Goal: Check status: Check status

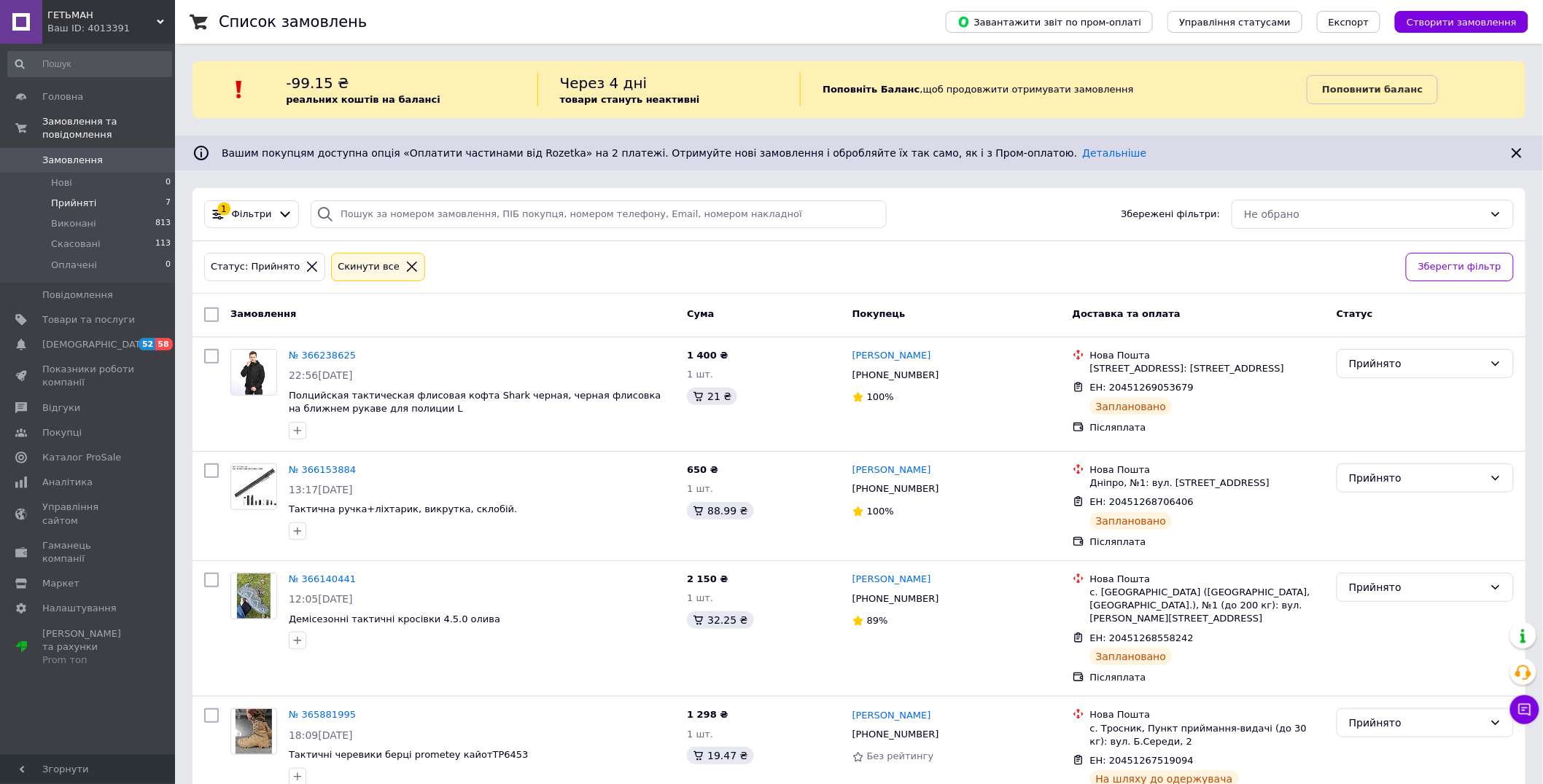
click at [97, 193] on li "Прийняті 7" at bounding box center [89, 203] width 179 height 20
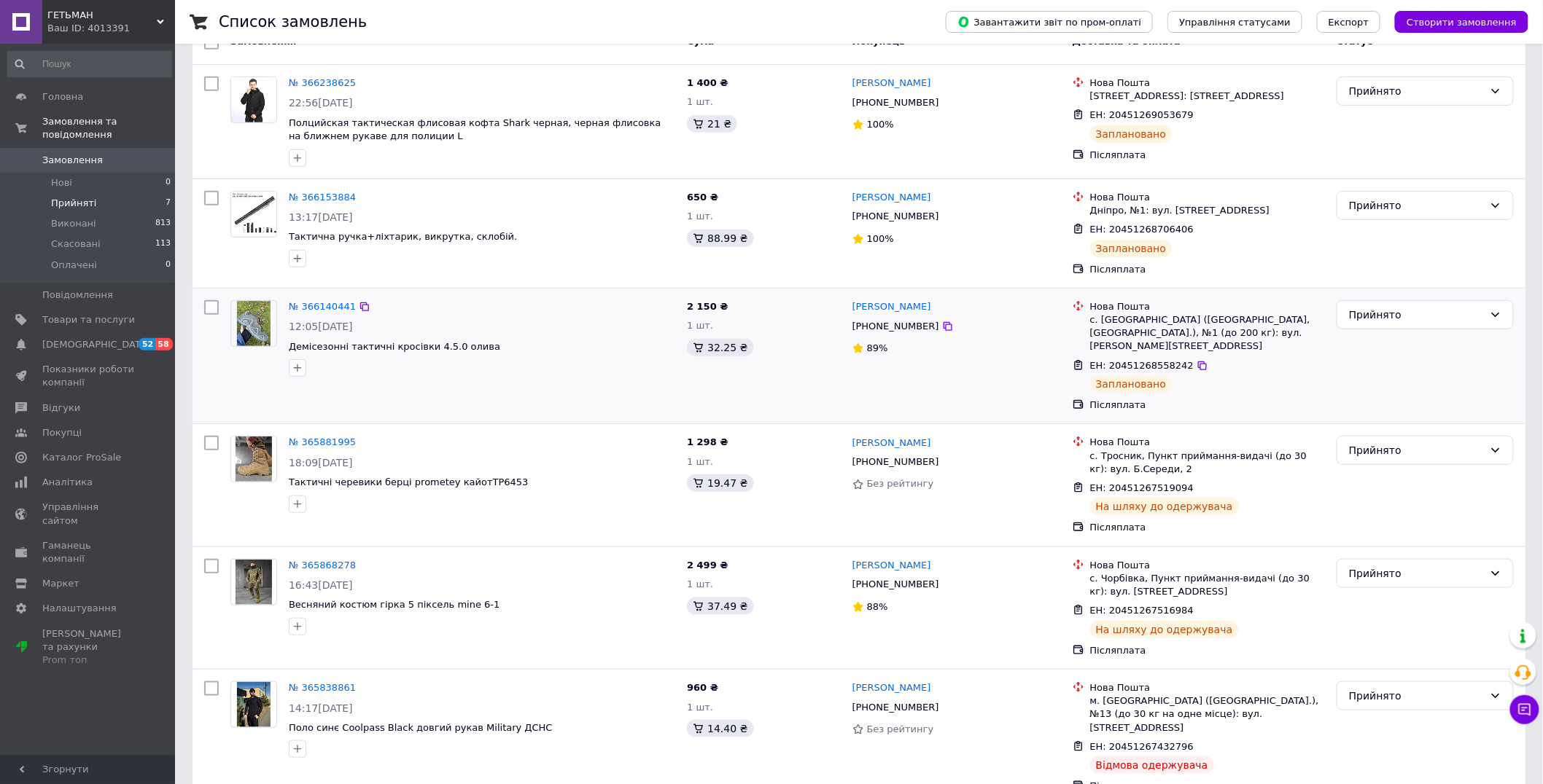
scroll to position [406, 0]
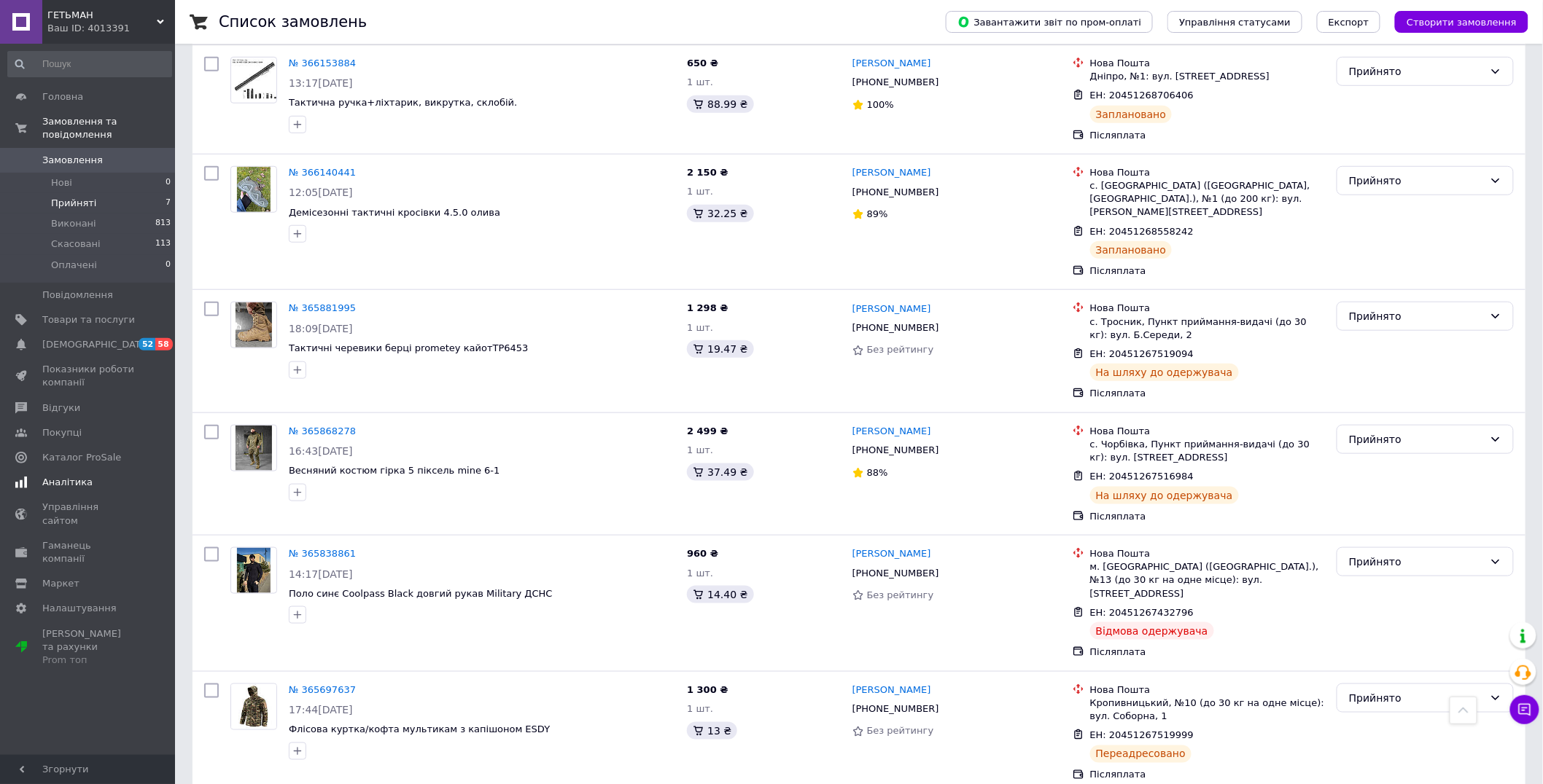
click at [62, 476] on span "Аналітика" at bounding box center [67, 483] width 51 height 13
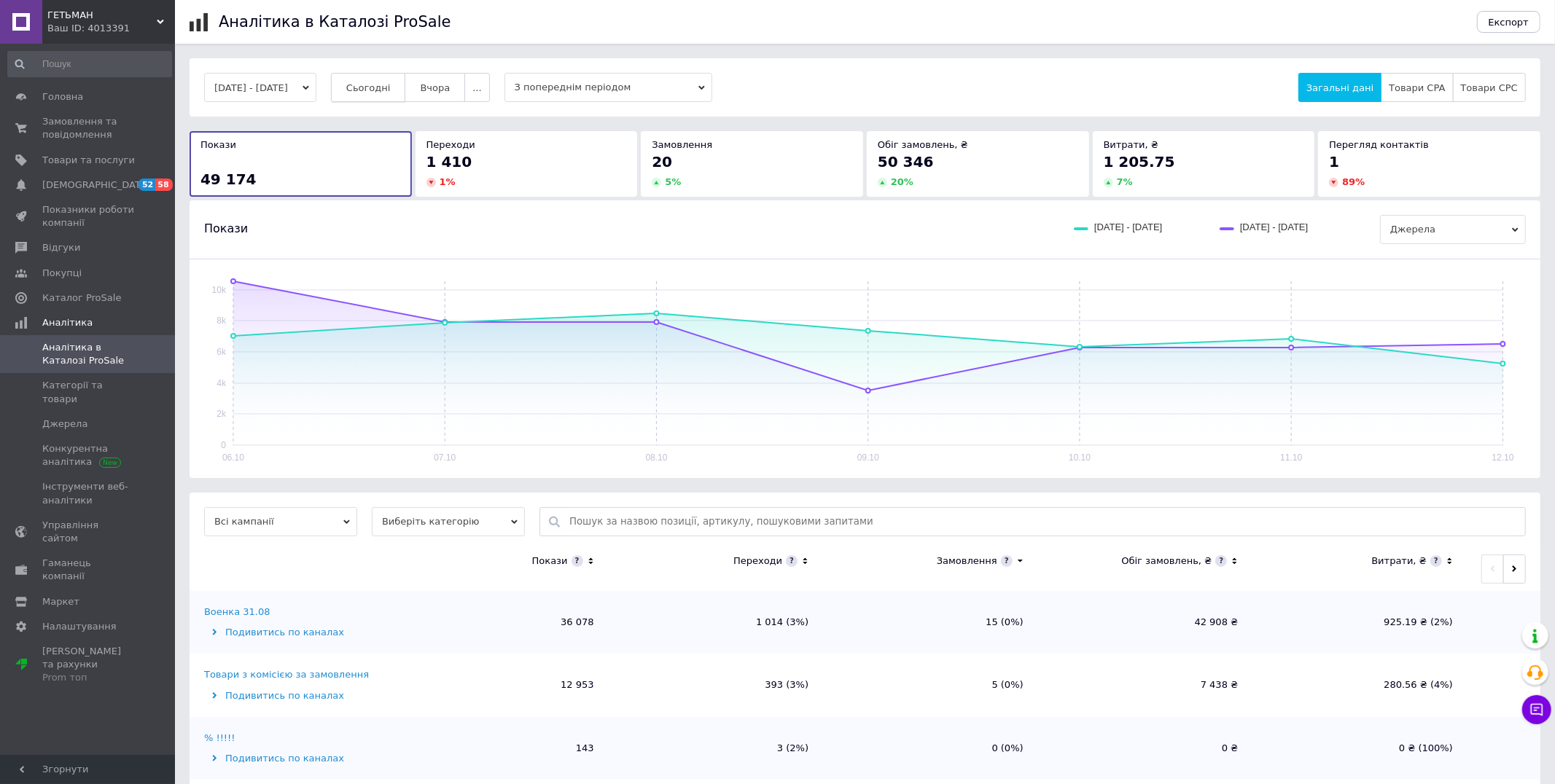
click at [368, 90] on button "Сьогодні" at bounding box center [369, 87] width 75 height 29
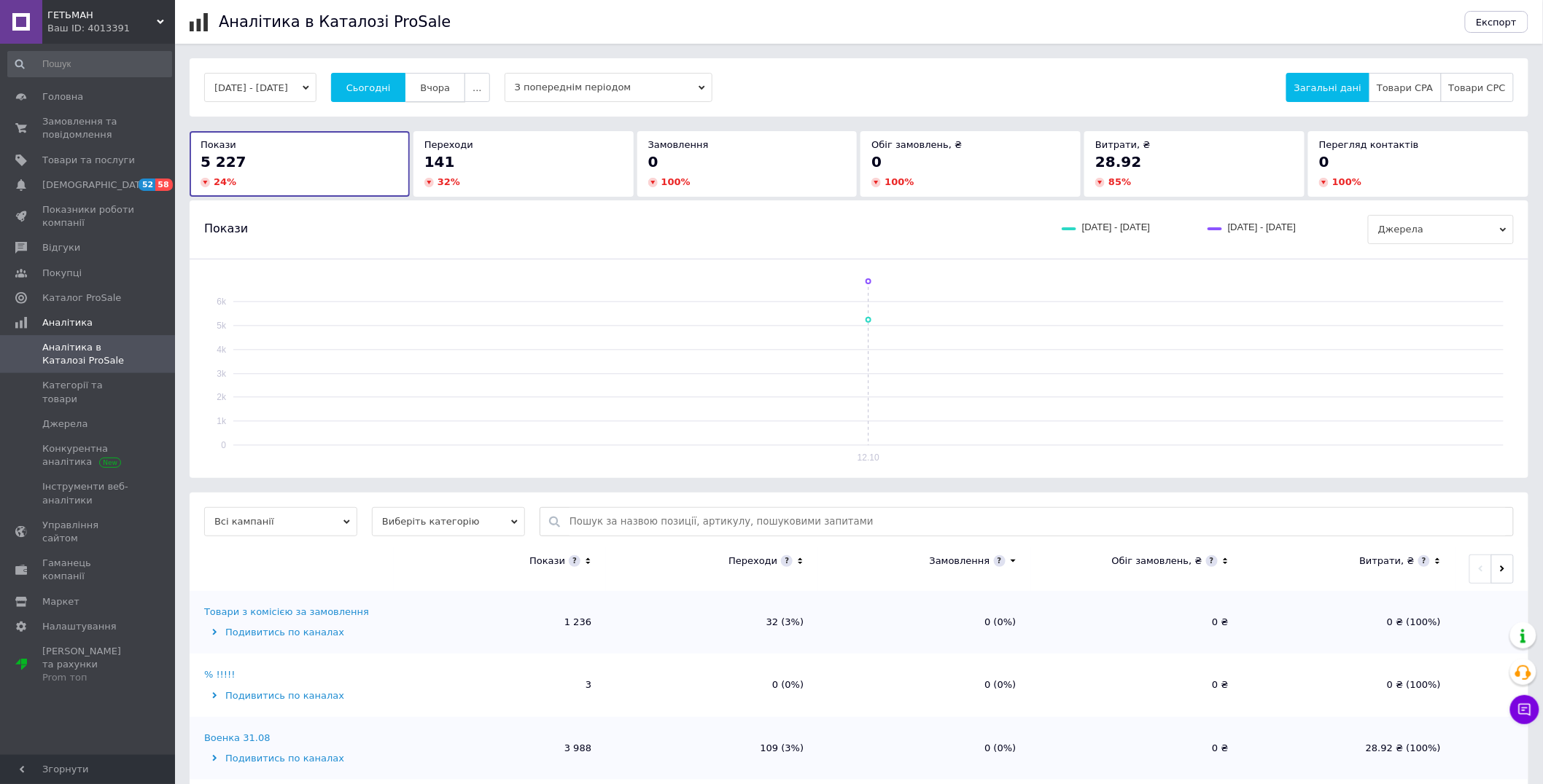
click at [460, 81] on button "Вчора" at bounding box center [435, 87] width 61 height 29
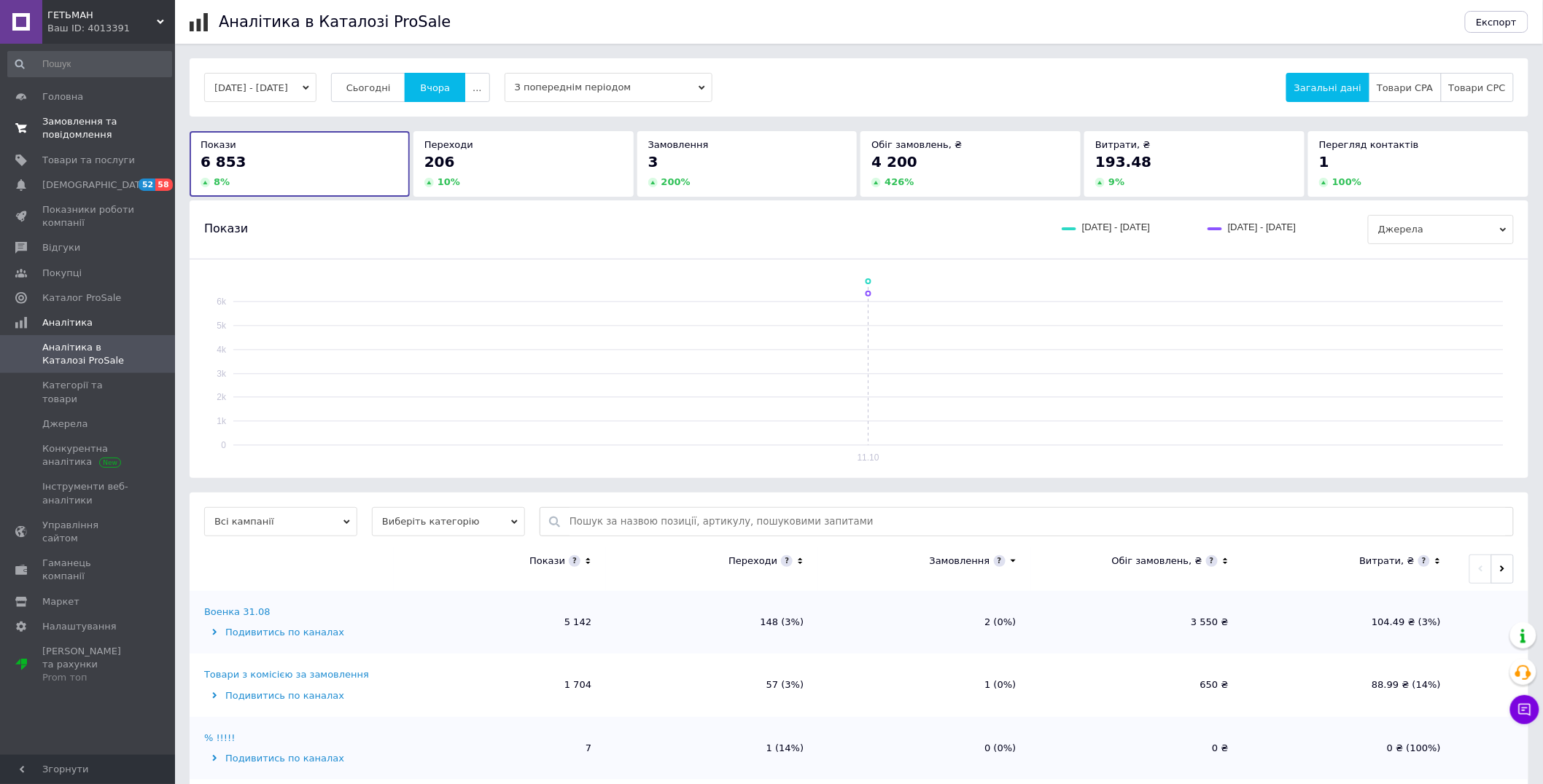
click at [89, 125] on span "Замовлення та повідомлення" at bounding box center [88, 128] width 93 height 27
